Goal: Task Accomplishment & Management: Manage account settings

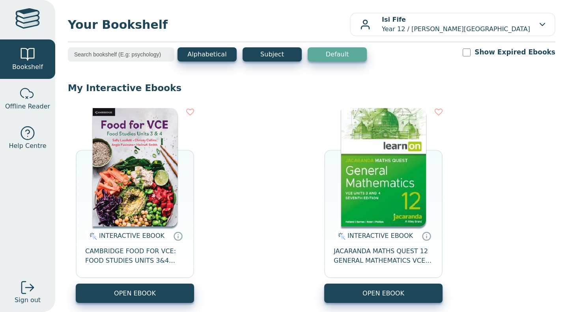
click at [27, 101] on div at bounding box center [28, 94] width 16 height 16
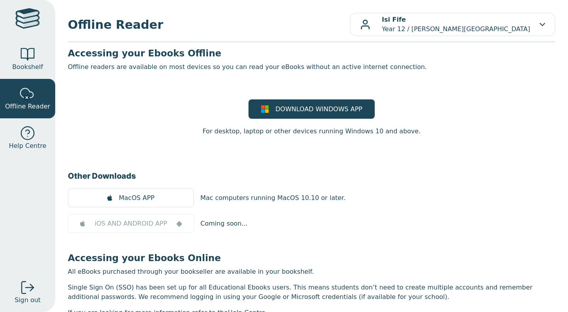
click at [25, 60] on div at bounding box center [28, 55] width 16 height 16
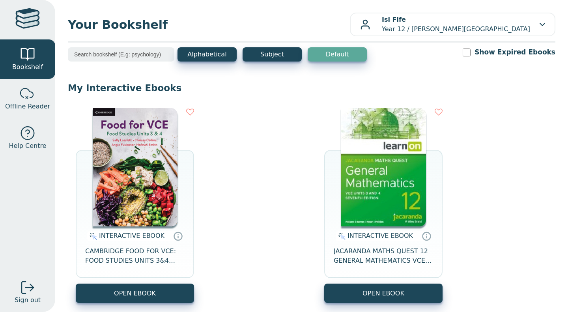
click at [129, 57] on input "search" at bounding box center [121, 54] width 106 height 14
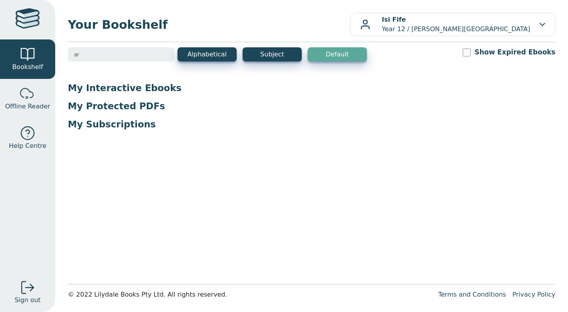
type input "a"
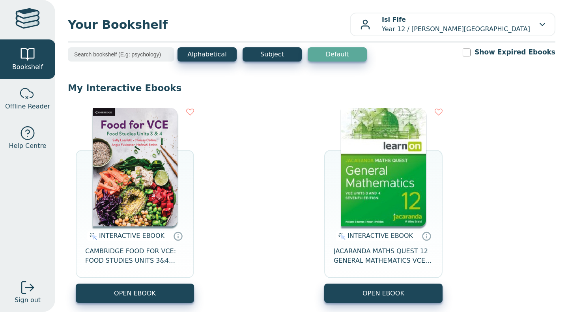
click at [21, 17] on div at bounding box center [27, 19] width 24 height 23
click at [470, 53] on input "Show Expired Ebooks" at bounding box center [466, 52] width 8 height 8
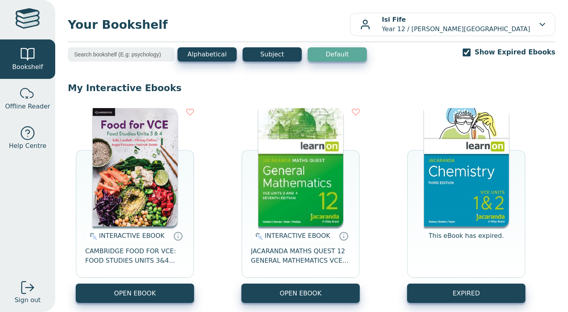
click at [470, 53] on input "Show Expired Ebooks" at bounding box center [466, 52] width 8 height 8
checkbox input "false"
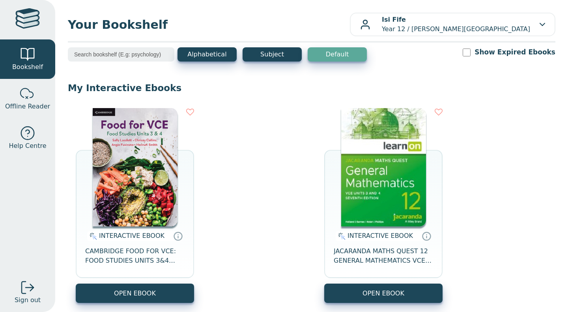
click at [516, 20] on p "Isi Fife Year 12 / Oxley Christian College" at bounding box center [456, 24] width 148 height 19
click at [506, 60] on link "Profile" at bounding box center [512, 59] width 73 height 13
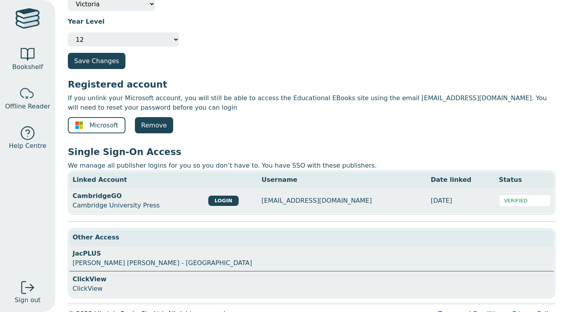
scroll to position [123, 0]
click at [218, 200] on button "LOGIN" at bounding box center [223, 200] width 30 height 10
